Goal: Check status: Check status

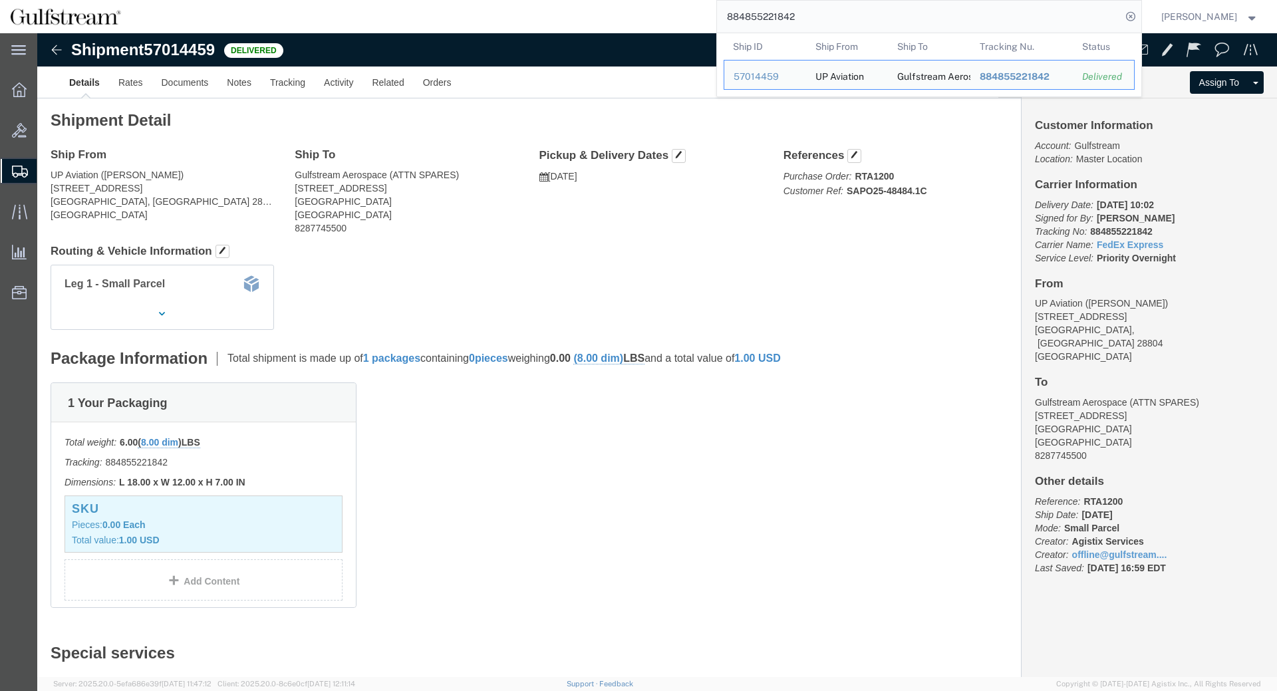
click at [787, 9] on input "884855221842" at bounding box center [919, 17] width 404 height 32
paste input "428164970318"
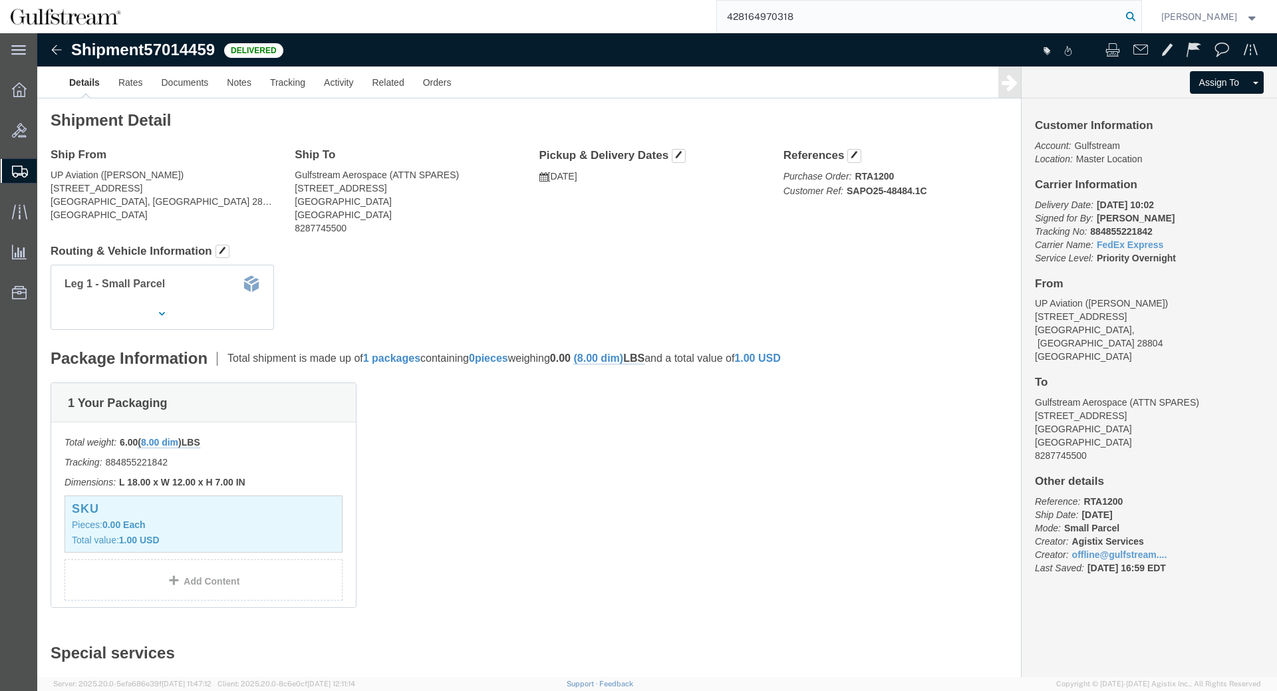
type input "428164970318"
click at [1137, 11] on icon at bounding box center [1130, 16] width 19 height 19
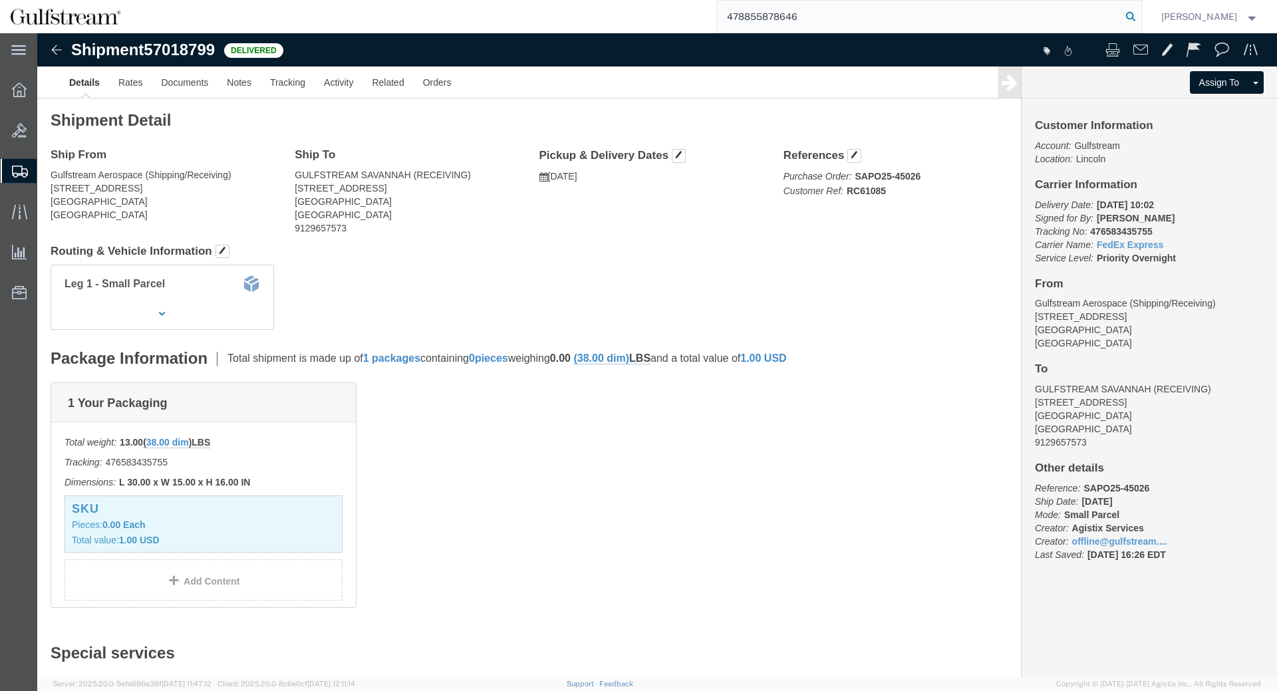
type input "478855878646"
click at [1140, 17] on icon at bounding box center [1130, 16] width 19 height 19
